Goal: Contribute content

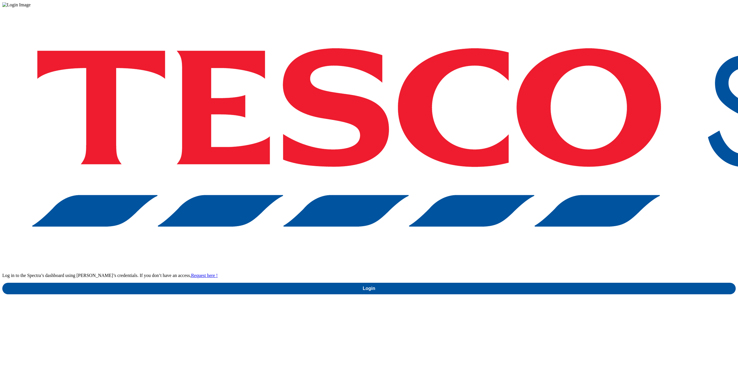
click at [573, 212] on div "Log in to the Spectra’s dashboard using [PERSON_NAME]’s credentials. If you don…" at bounding box center [369, 150] width 734 height 287
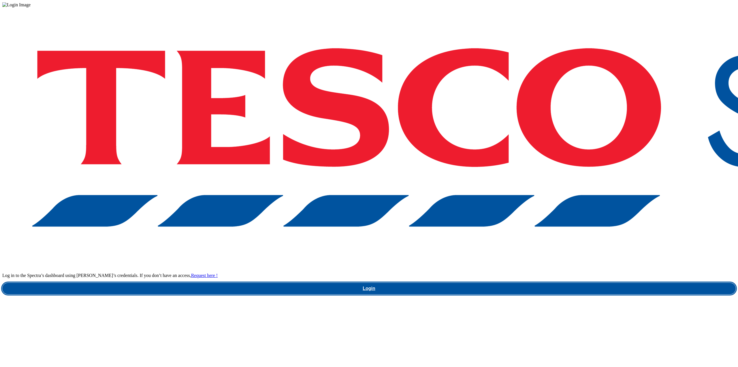
click at [573, 283] on link "Login" at bounding box center [369, 289] width 734 height 12
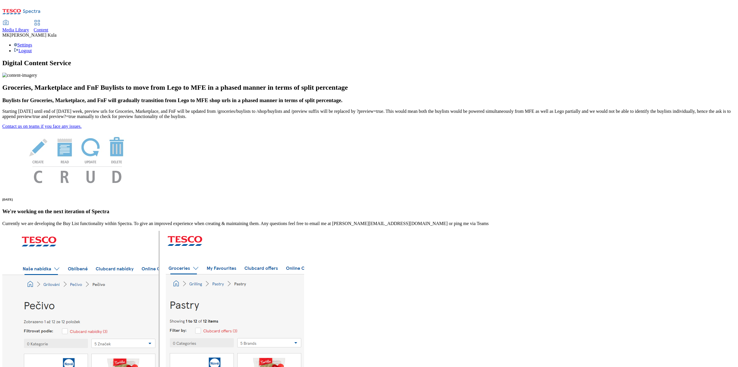
click at [29, 27] on span "Media Library" at bounding box center [15, 29] width 27 height 5
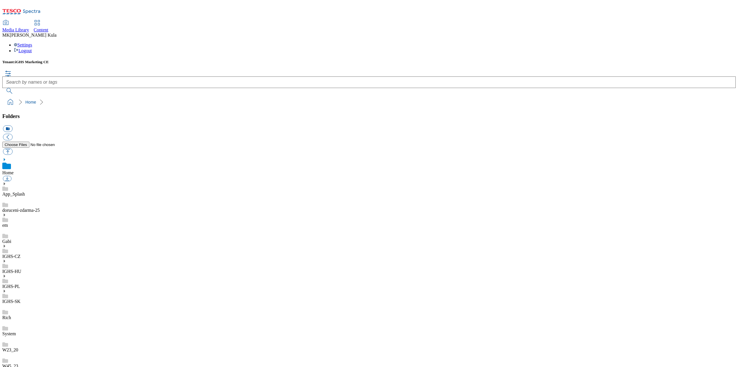
click at [42, 244] on div "IGHS-CZ" at bounding box center [369, 251] width 734 height 15
click at [6, 238] on icon at bounding box center [4, 240] width 4 height 4
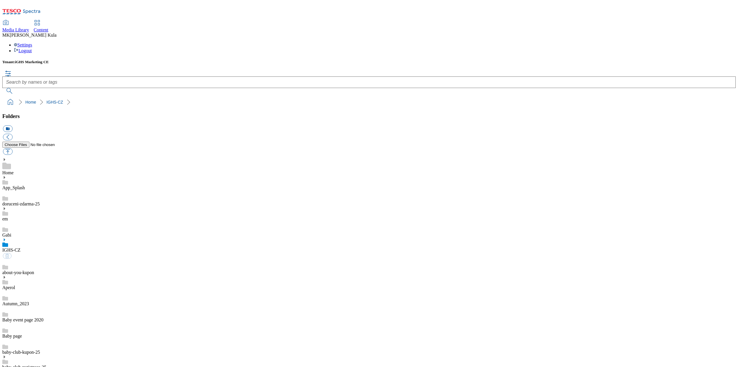
scroll to position [252, 0]
click at [12, 148] on button "button" at bounding box center [8, 151] width 10 height 7
type input "C:\fakepath\CZ_CocaCola_FAI.jpg"
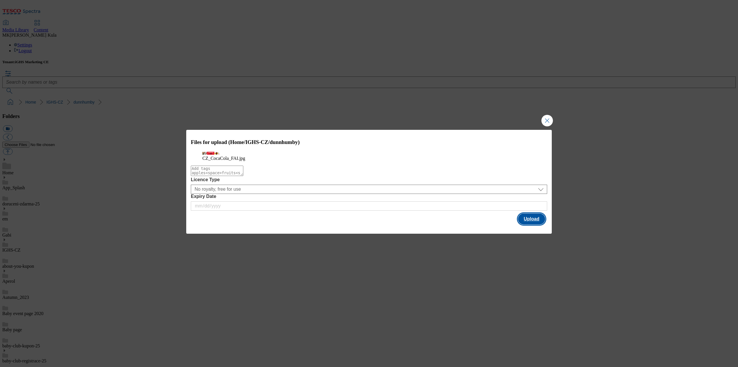
click at [532, 224] on button "Upload" at bounding box center [531, 218] width 27 height 11
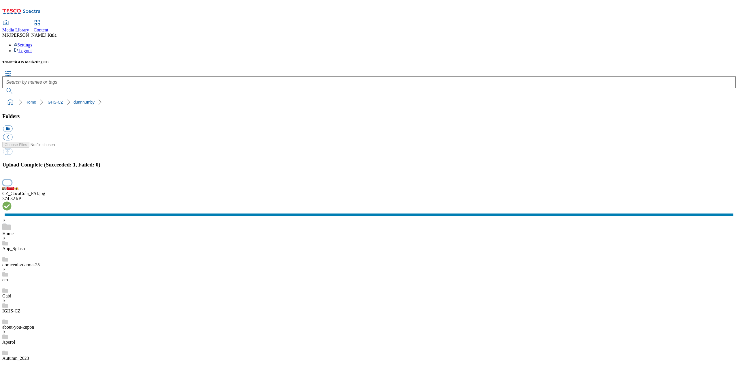
click at [12, 185] on button "button" at bounding box center [7, 182] width 9 height 5
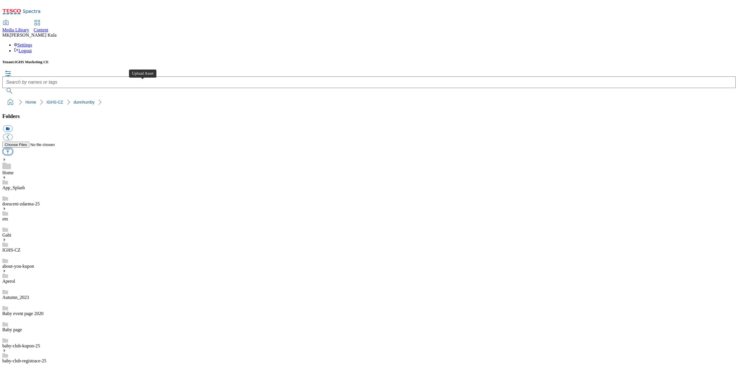
click at [12, 148] on button "button" at bounding box center [8, 151] width 10 height 7
type input "C:\fakepath\EN_CocaCola_FAI.jpg"
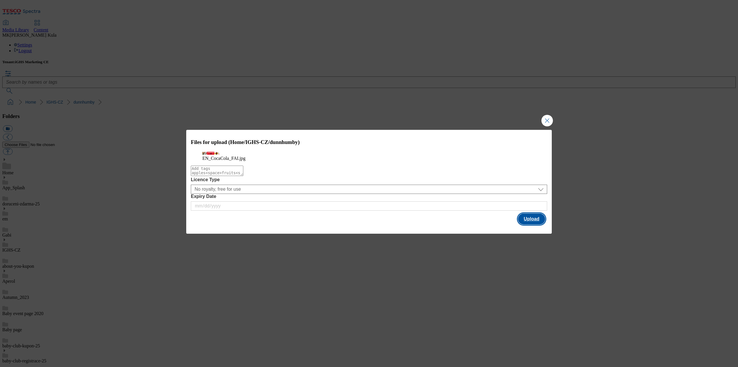
click at [533, 224] on button "Upload" at bounding box center [531, 218] width 27 height 11
